Goal: Transaction & Acquisition: Purchase product/service

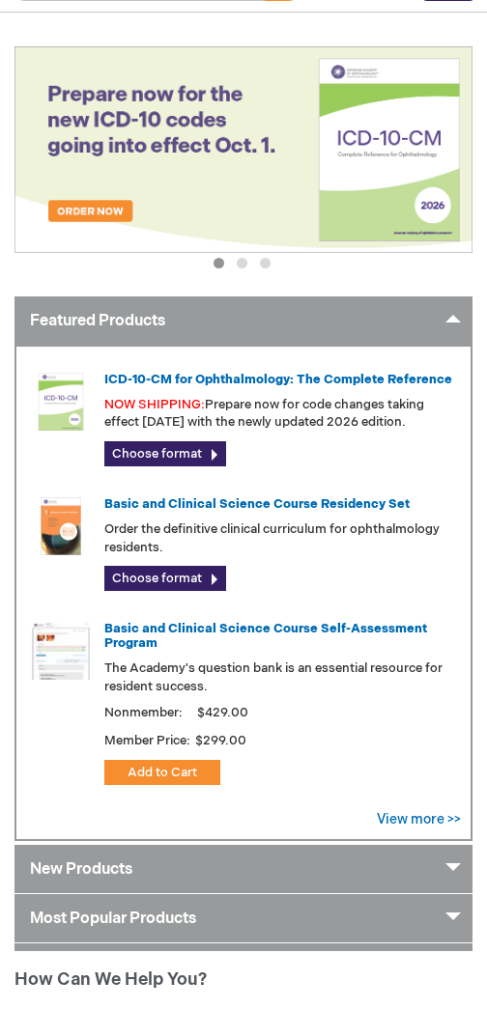
scroll to position [273, 0]
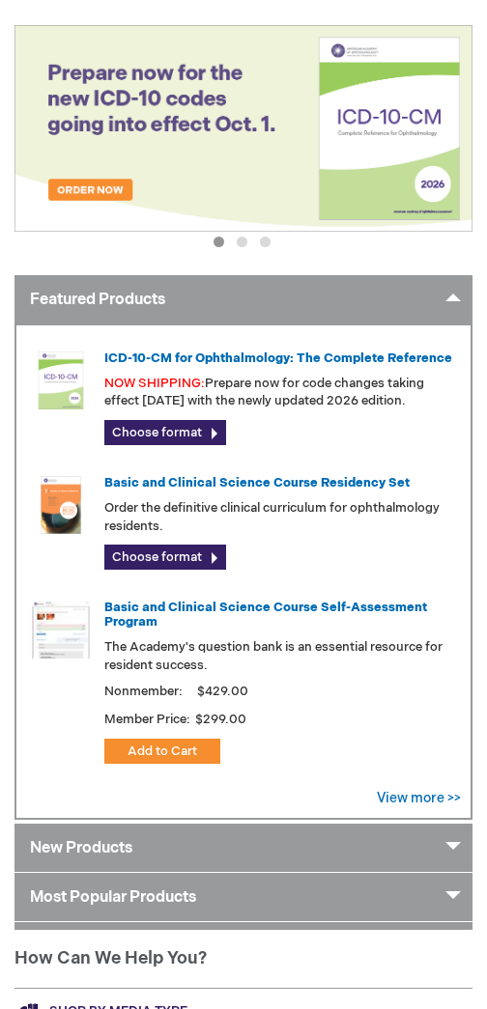
click at [67, 846] on link "New Products" at bounding box center [243, 848] width 458 height 48
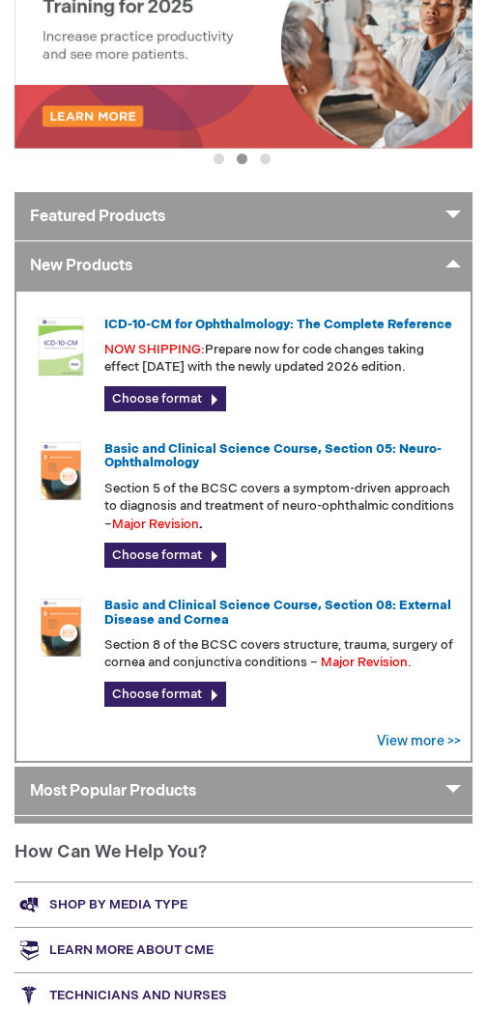
scroll to position [356, 0]
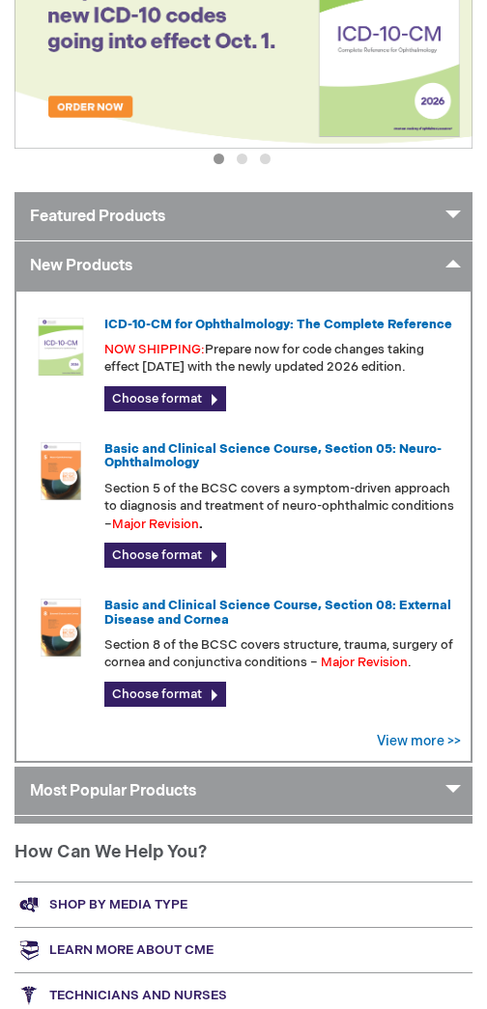
click at [67, 213] on link "Featured Products" at bounding box center [243, 216] width 458 height 48
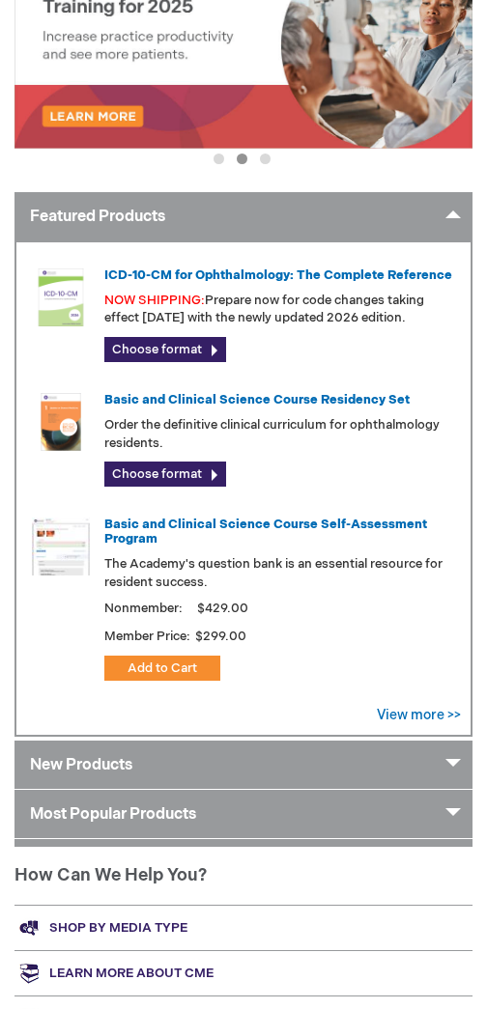
click at [403, 708] on link "View more >>" at bounding box center [419, 715] width 84 height 16
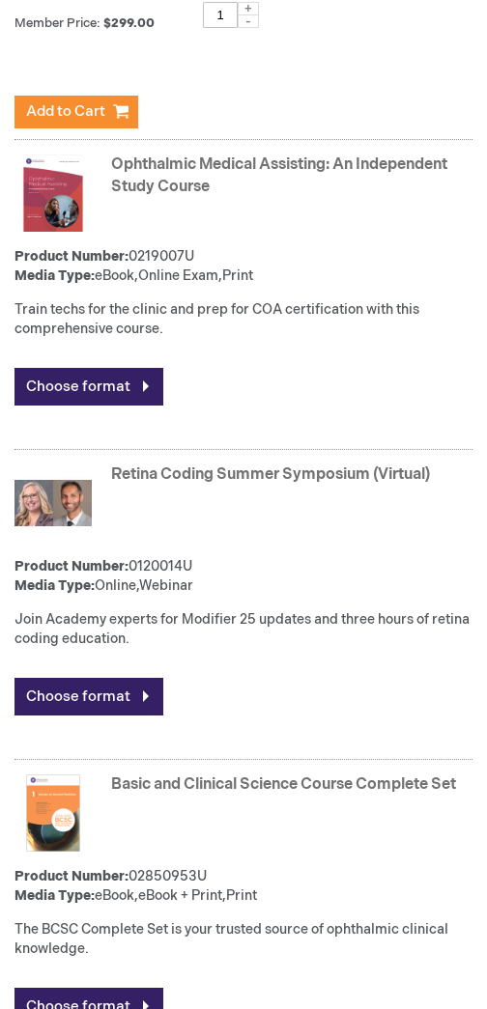
scroll to position [1250, 0]
click at [146, 181] on link "Ophthalmic Medical Assisting: An Independent Study Course" at bounding box center [279, 176] width 336 height 41
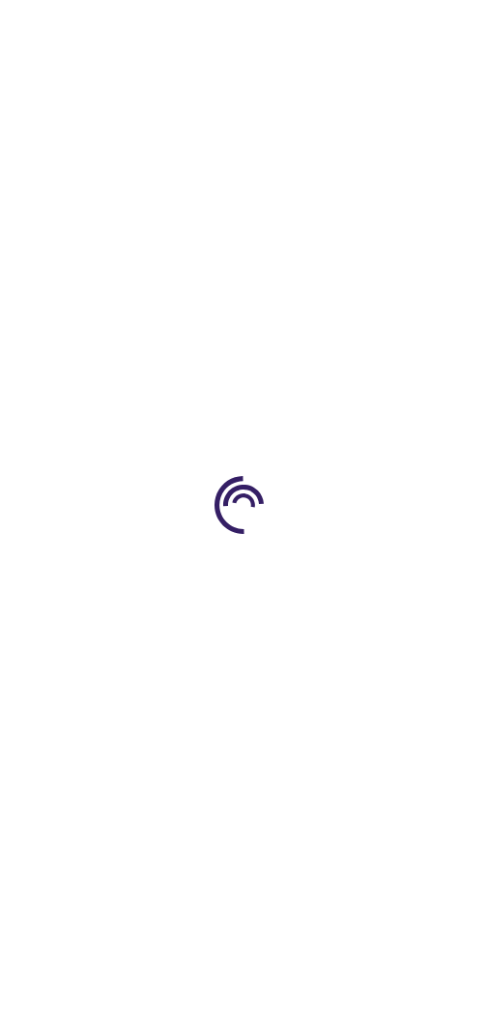
type input "0"
